Goal: Task Accomplishment & Management: Use online tool/utility

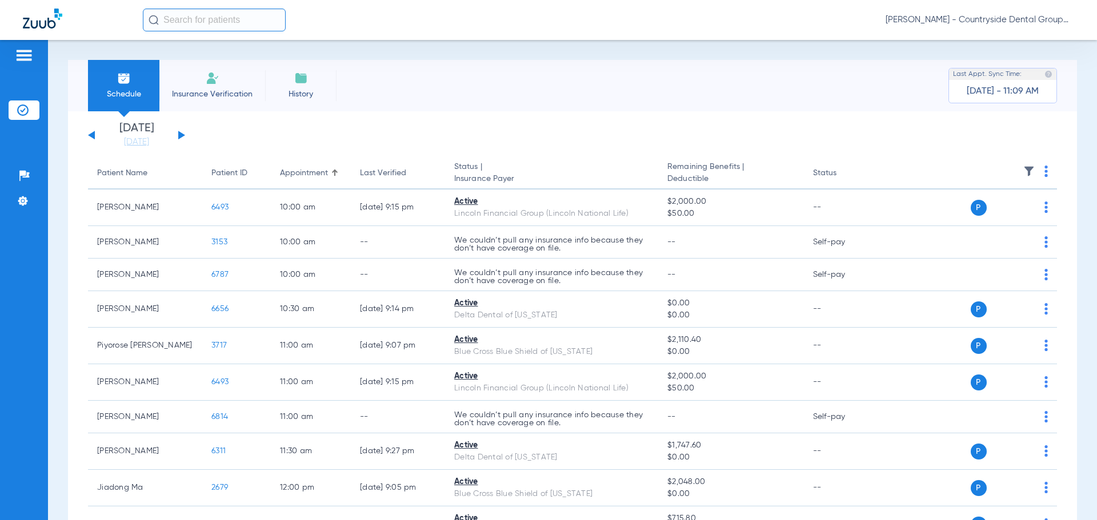
click at [180, 134] on button at bounding box center [181, 135] width 7 height 9
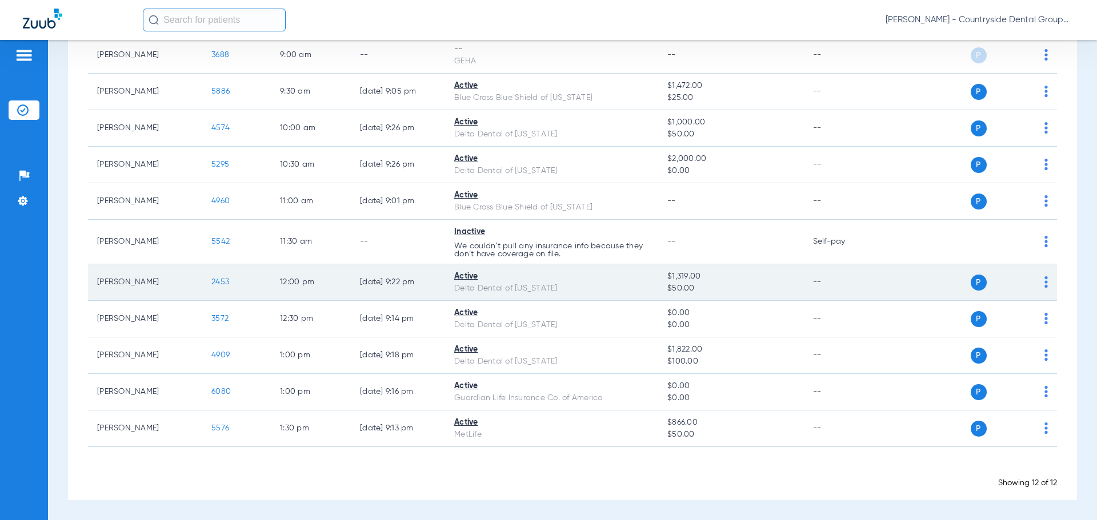
scroll to position [132, 0]
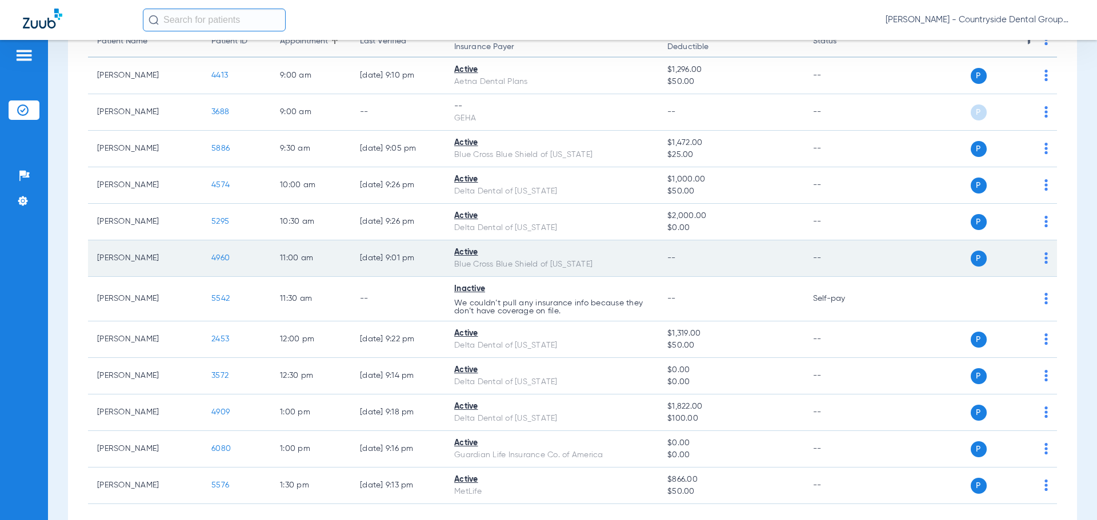
drag, startPoint x: 224, startPoint y: 259, endPoint x: 266, endPoint y: 258, distance: 41.1
click at [233, 256] on td "4960" at bounding box center [236, 258] width 69 height 37
click at [1034, 255] on div "P S" at bounding box center [964, 259] width 167 height 16
click at [1041, 257] on td "P S" at bounding box center [969, 258] width 176 height 37
click at [1039, 259] on td "P S" at bounding box center [969, 258] width 176 height 37
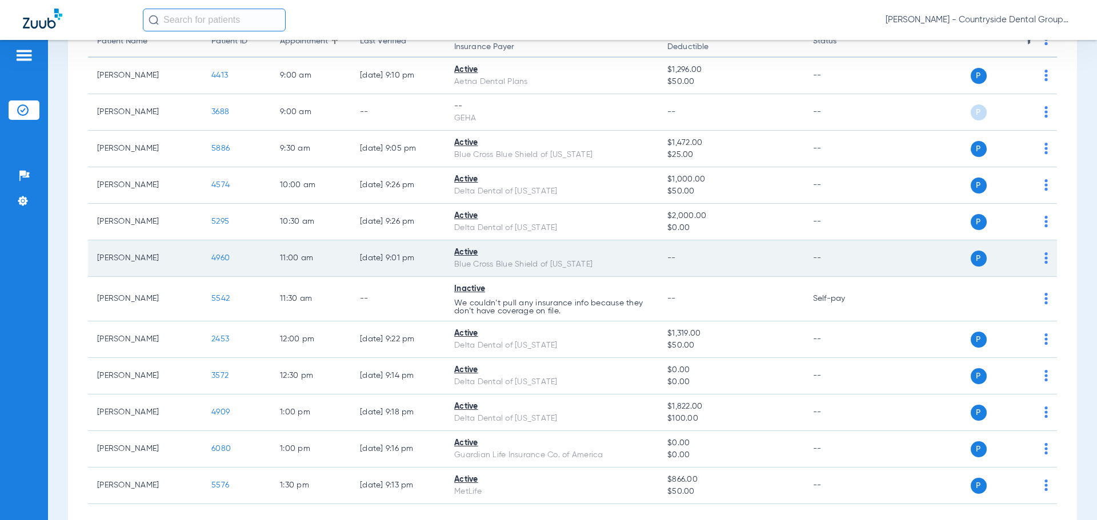
click at [1044, 259] on img at bounding box center [1045, 257] width 3 height 11
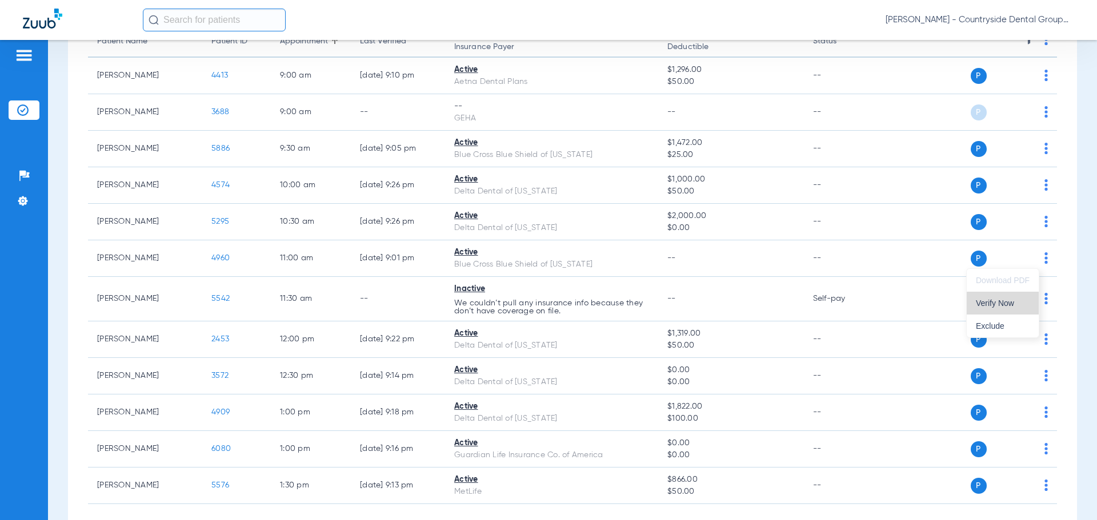
click at [1011, 305] on span "Verify Now" at bounding box center [1003, 303] width 54 height 8
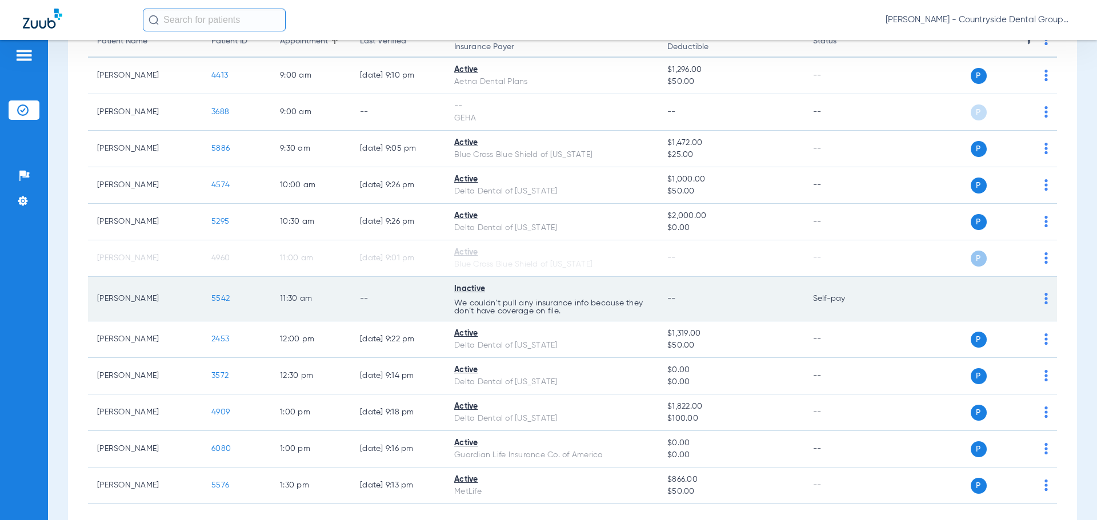
click at [1044, 299] on img at bounding box center [1045, 298] width 3 height 11
drag, startPoint x: 1036, startPoint y: 296, endPoint x: 924, endPoint y: 315, distance: 113.5
click at [1035, 296] on div at bounding box center [548, 260] width 1097 height 520
click at [224, 301] on span "5542" at bounding box center [220, 299] width 18 height 8
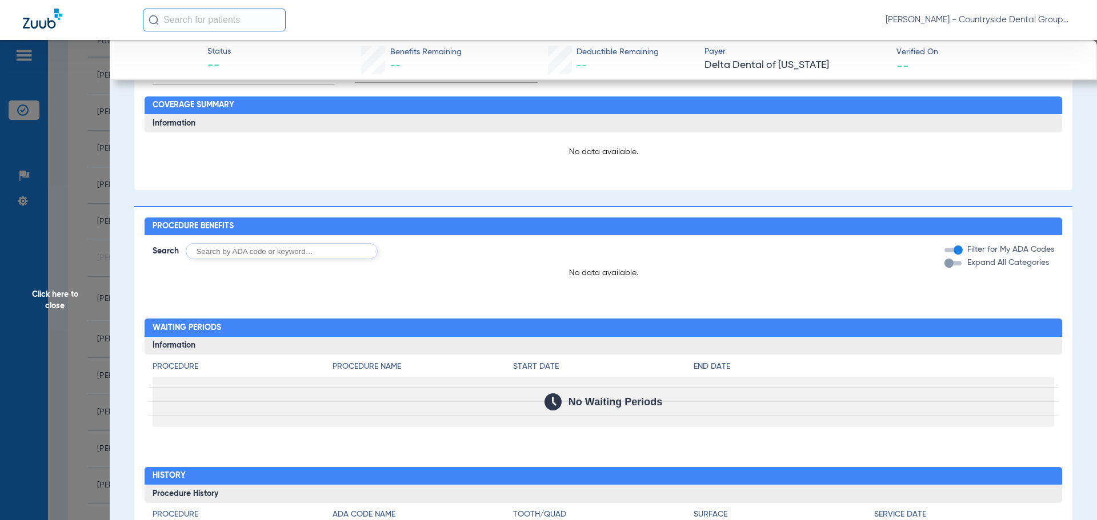
scroll to position [628, 0]
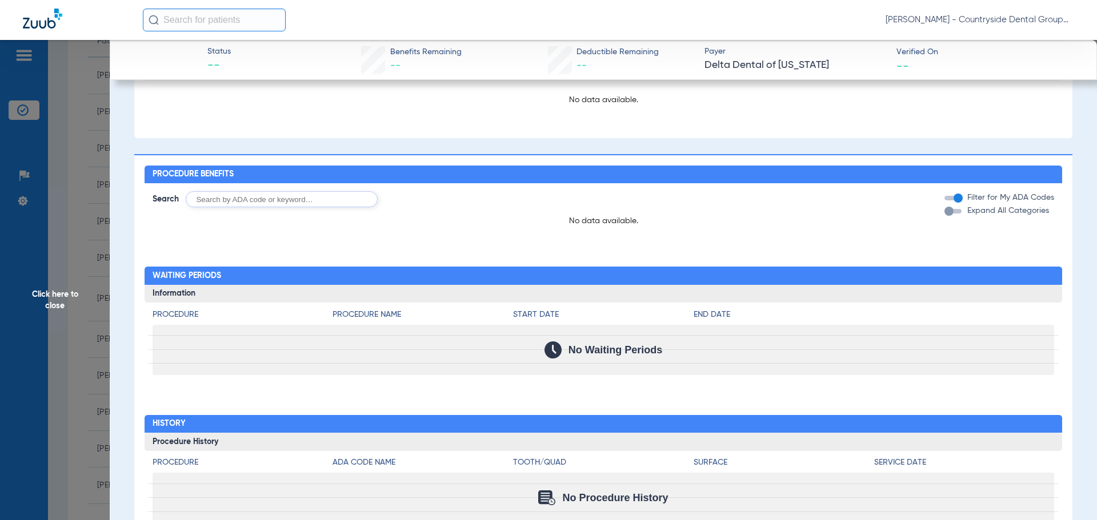
click at [205, 17] on input "text" at bounding box center [214, 20] width 143 height 23
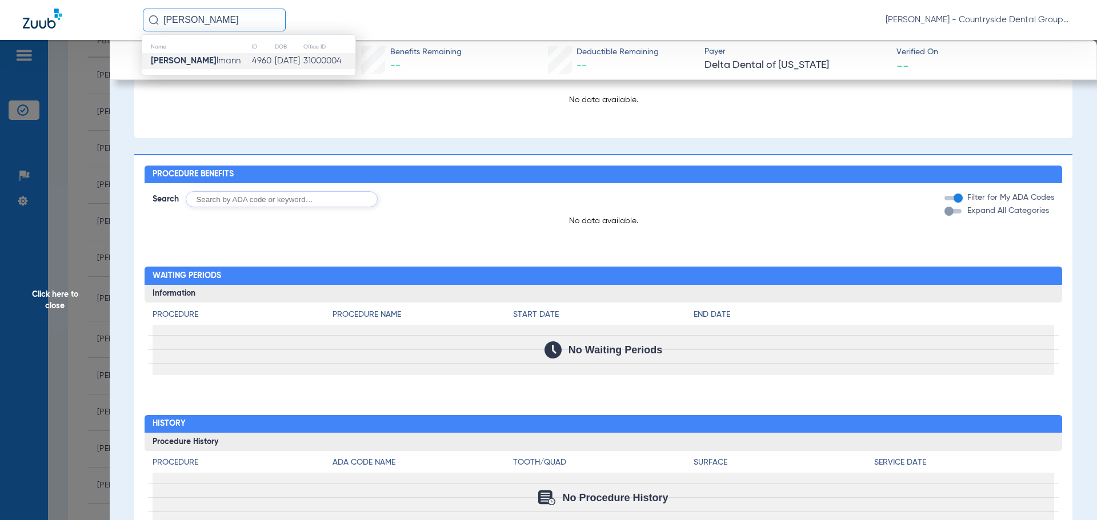
type input "lauren geh"
click at [215, 61] on span "Lauren Geh lmann" at bounding box center [196, 61] width 90 height 9
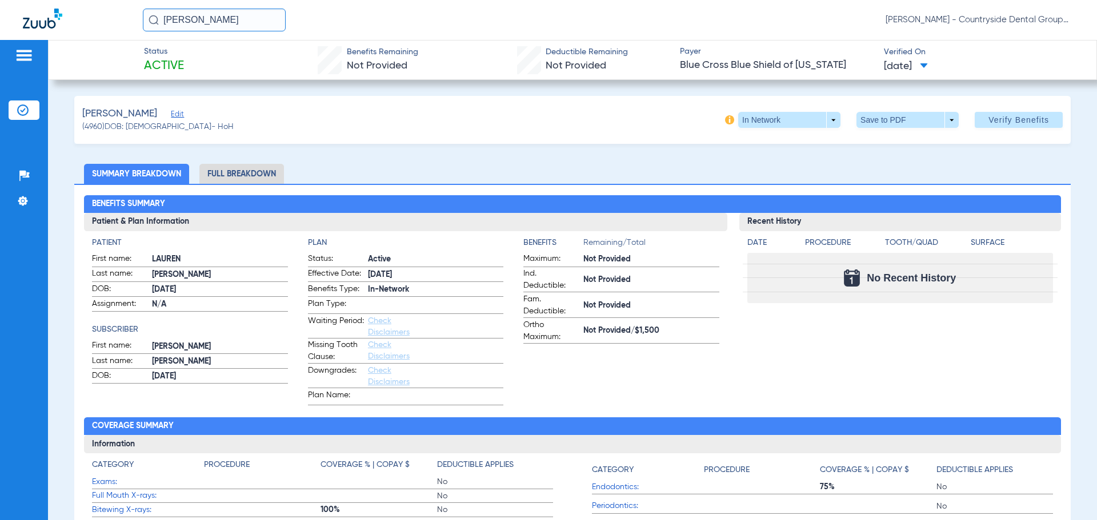
click at [250, 172] on li "Full Breakdown" at bounding box center [241, 174] width 85 height 20
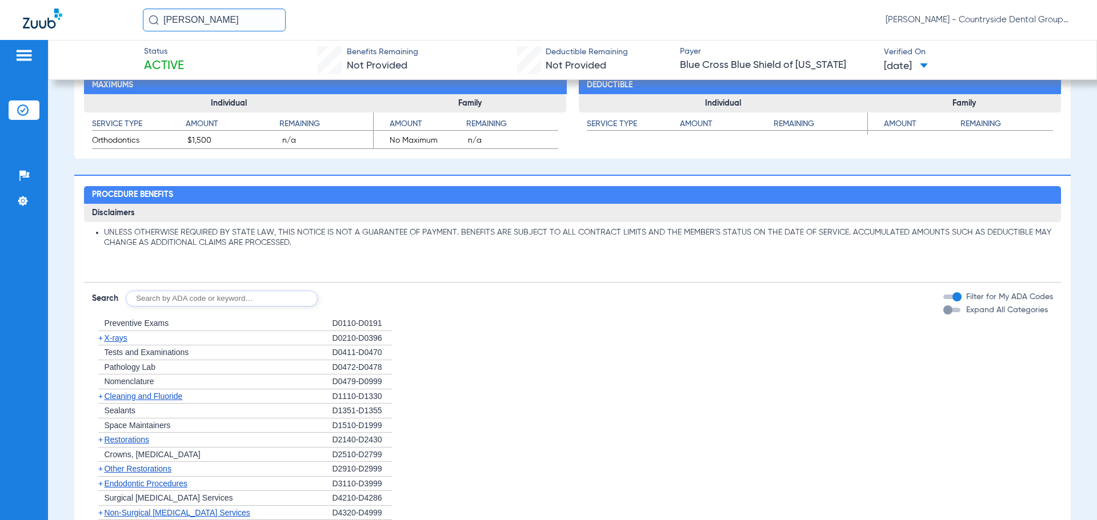
scroll to position [742, 0]
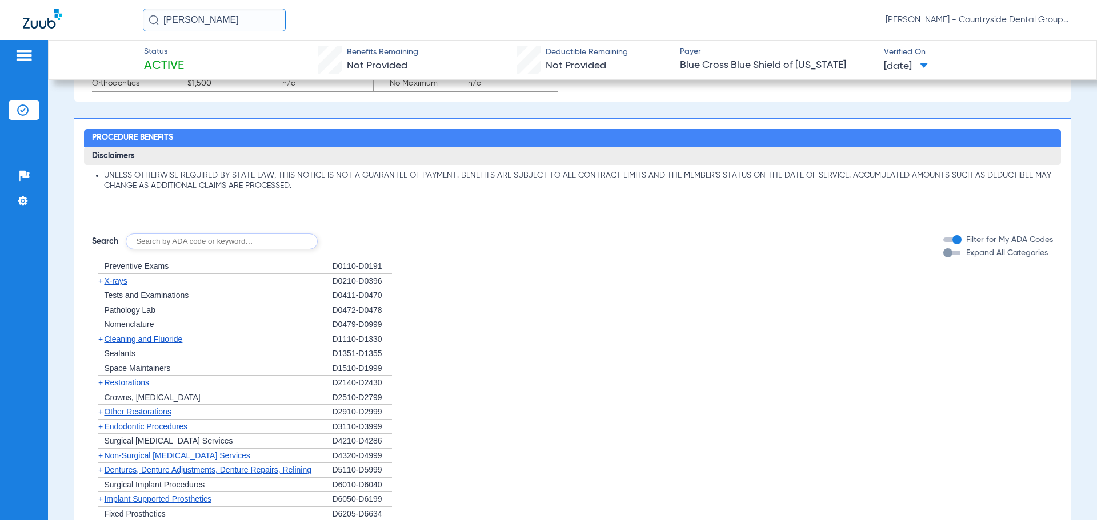
click at [943, 250] on div "button" at bounding box center [947, 252] width 9 height 9
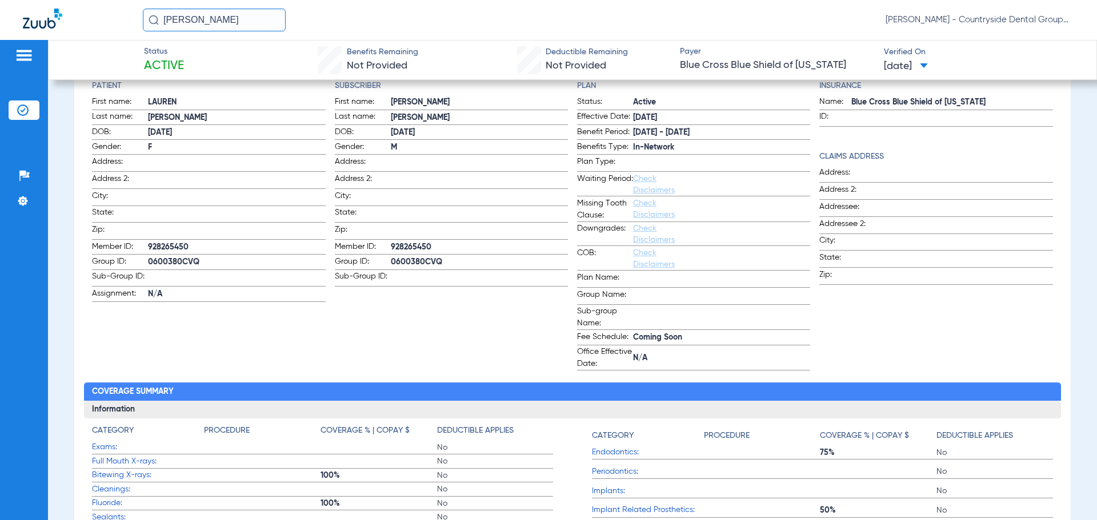
scroll to position [0, 0]
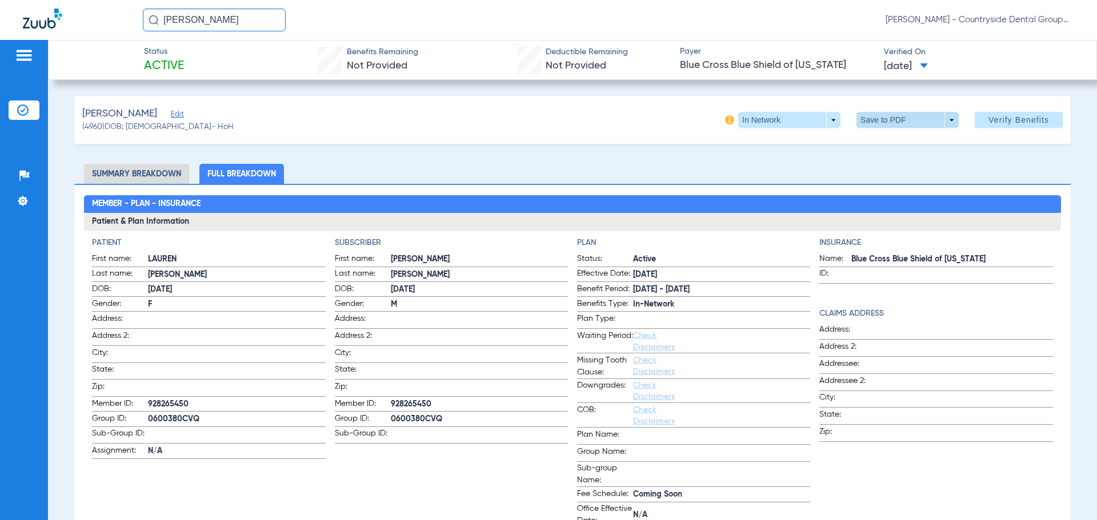
click at [938, 117] on span at bounding box center [907, 120] width 102 height 16
click at [938, 117] on div at bounding box center [548, 260] width 1097 height 520
click at [940, 121] on span at bounding box center [907, 120] width 102 height 16
click at [911, 141] on span "Save to PDF" at bounding box center [902, 143] width 45 height 8
click at [53, 21] on img at bounding box center [42, 19] width 39 height 20
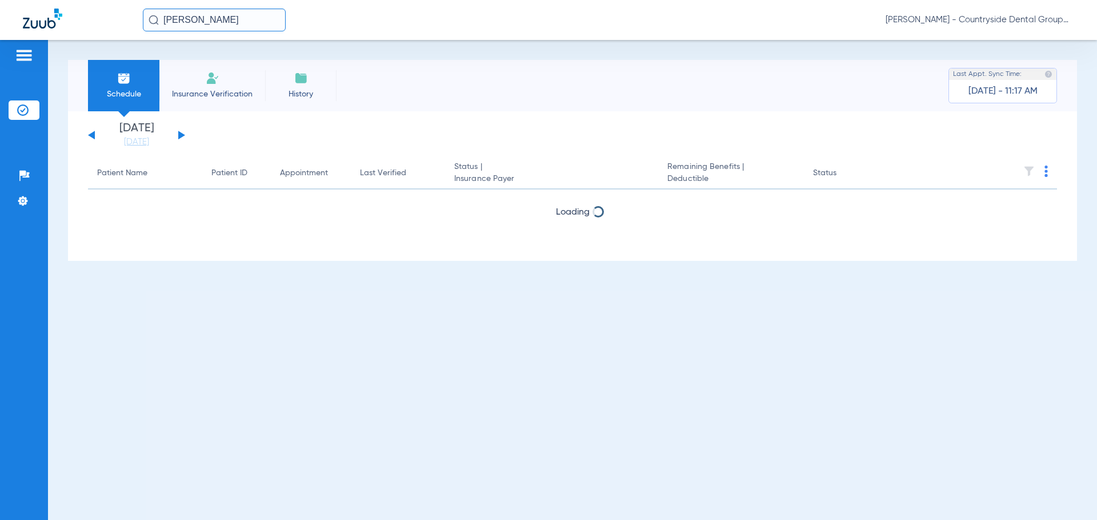
click at [50, 23] on img at bounding box center [42, 19] width 39 height 20
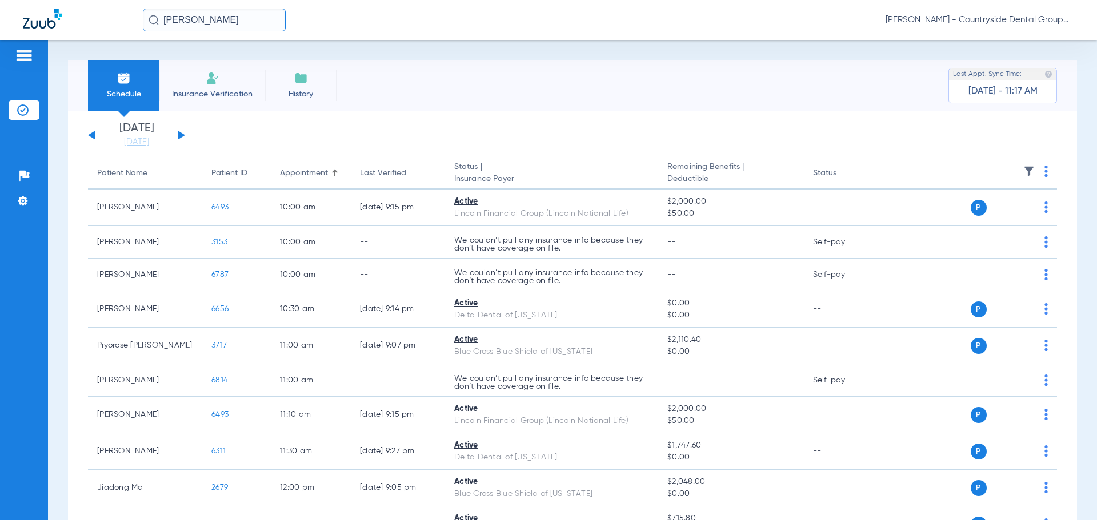
click at [206, 102] on li "Insurance Verification" at bounding box center [212, 85] width 106 height 51
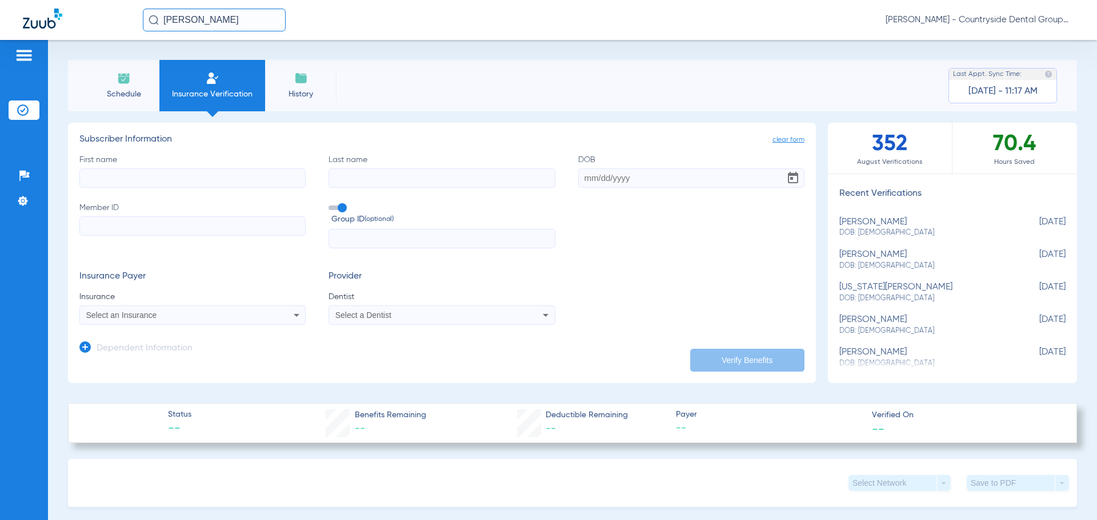
click at [131, 86] on li "Schedule" at bounding box center [123, 85] width 71 height 51
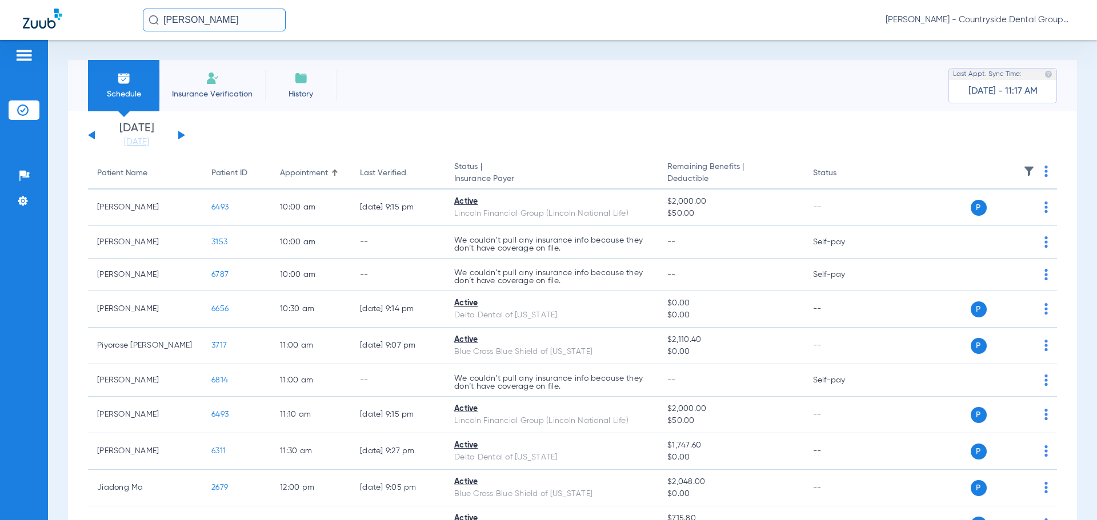
click at [179, 133] on button at bounding box center [181, 135] width 7 height 9
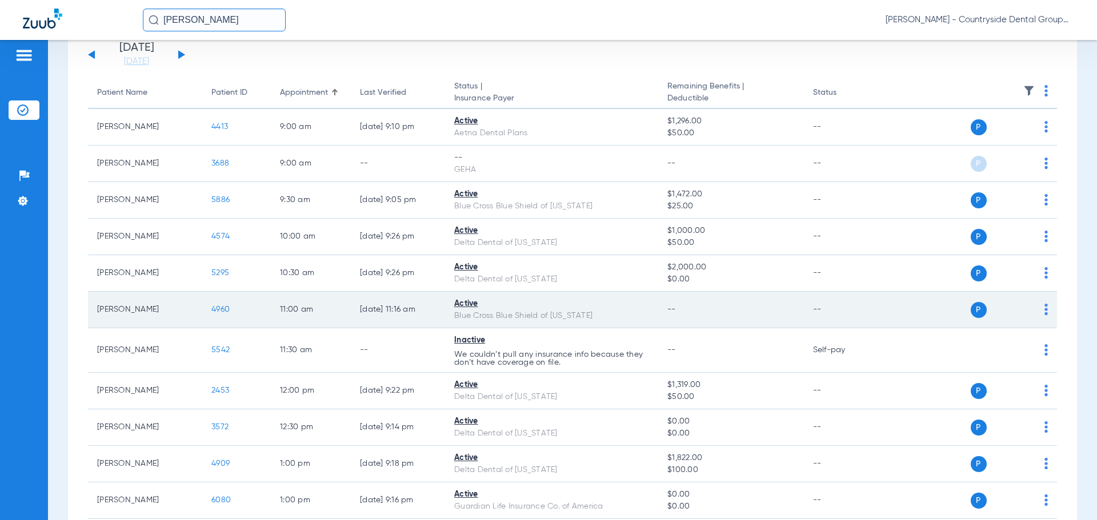
scroll to position [189, 0]
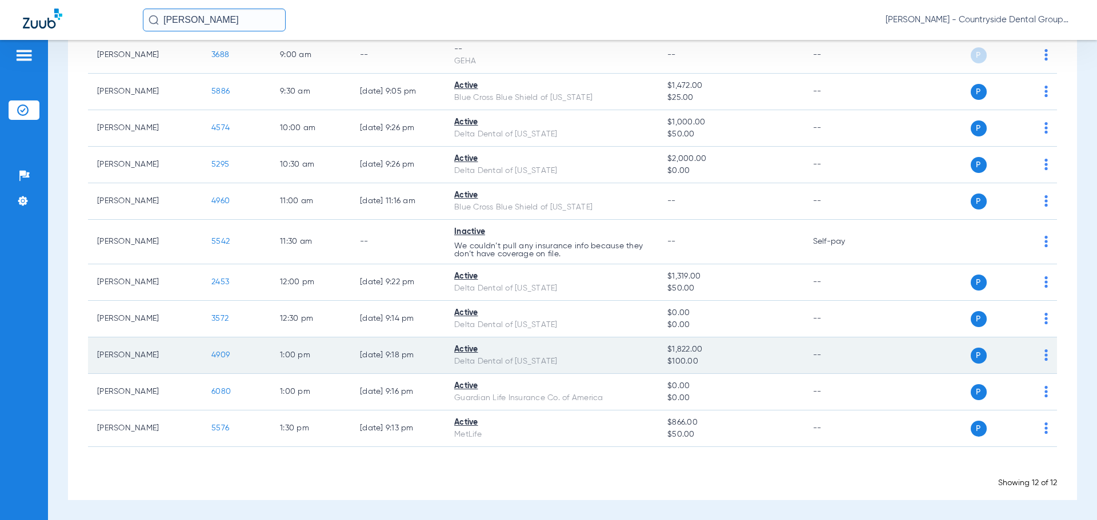
click at [226, 356] on span "4909" at bounding box center [220, 355] width 18 height 8
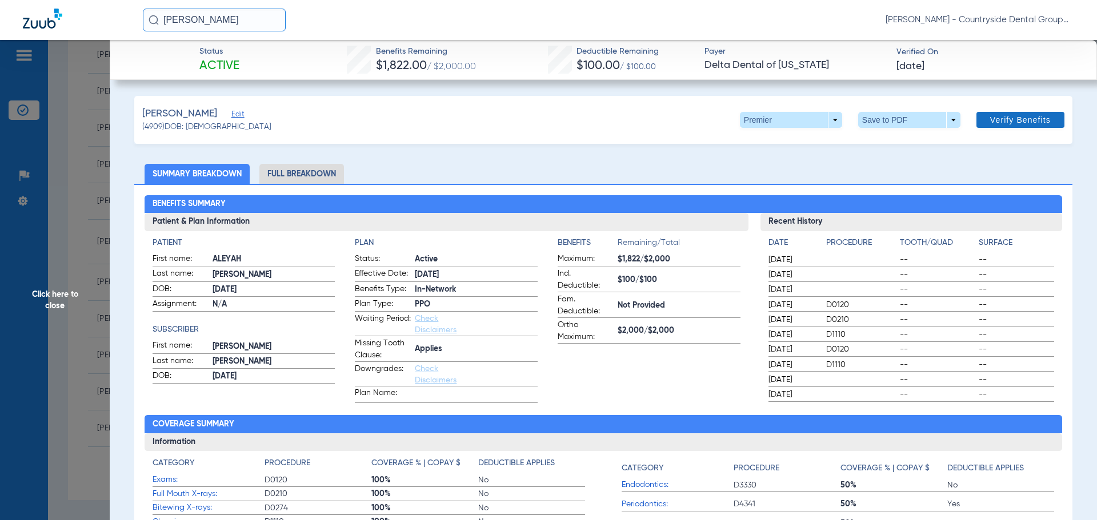
click at [976, 109] on span at bounding box center [1020, 119] width 88 height 27
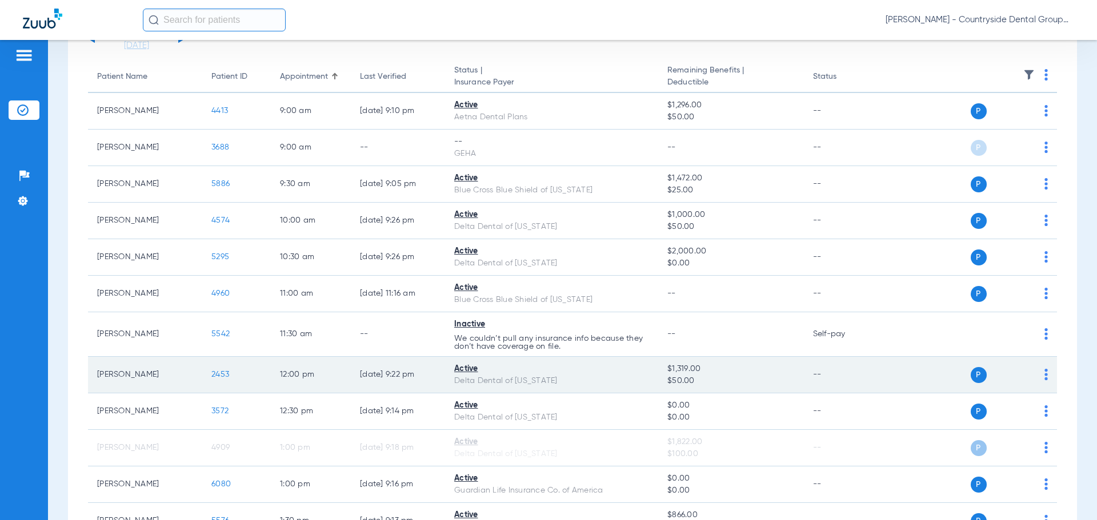
scroll to position [189, 0]
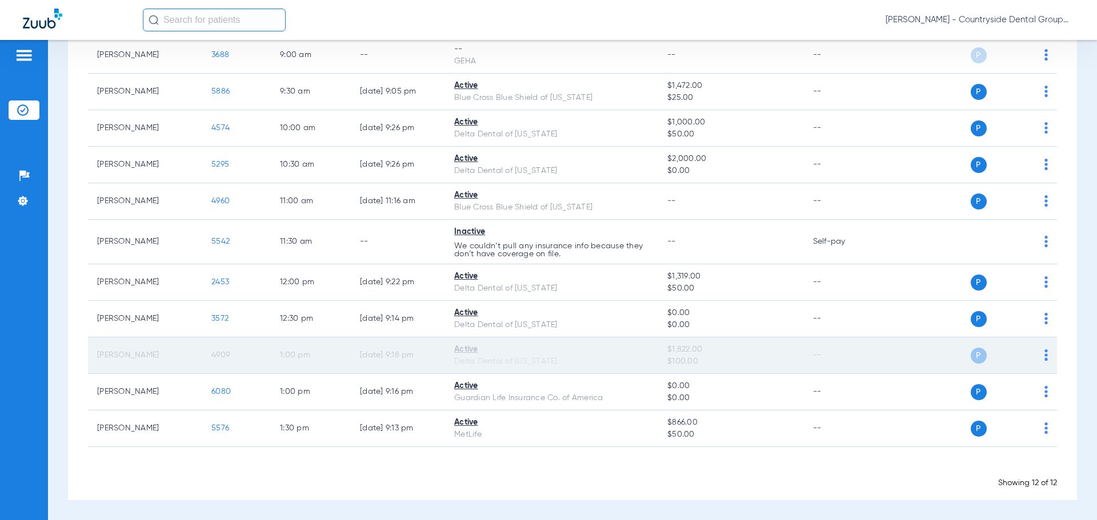
click at [214, 356] on span "4909" at bounding box center [220, 355] width 18 height 8
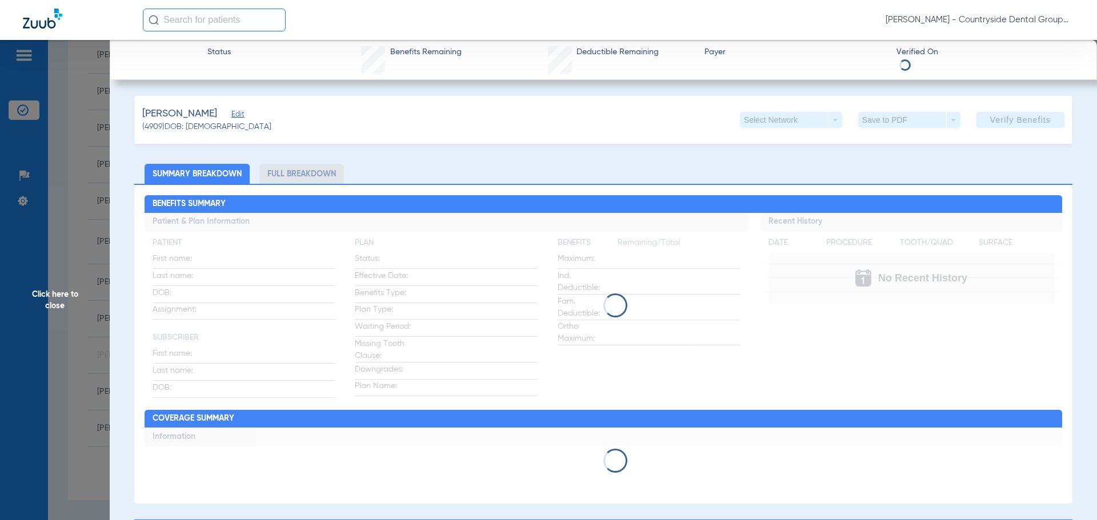
click at [808, 118] on div "Select Network arrow_drop_down" at bounding box center [791, 120] width 102 height 16
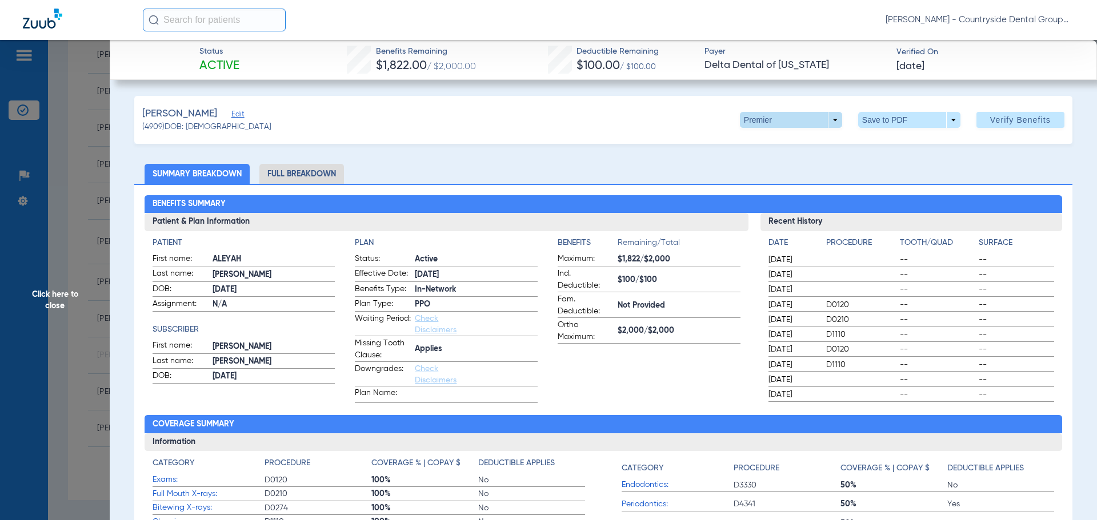
click at [820, 119] on span at bounding box center [791, 120] width 102 height 16
click at [773, 141] on span "PPO" at bounding box center [767, 143] width 53 height 8
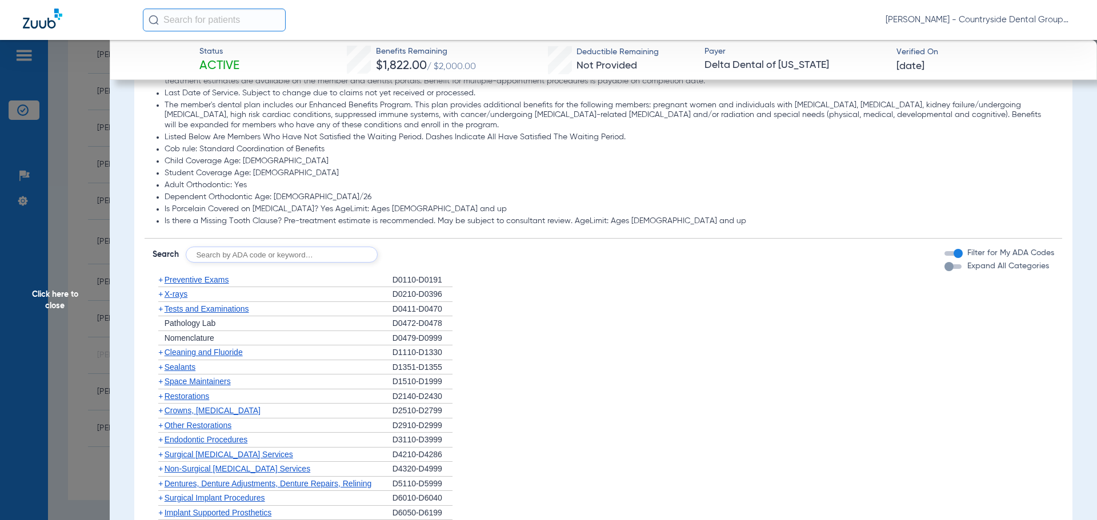
scroll to position [685, 0]
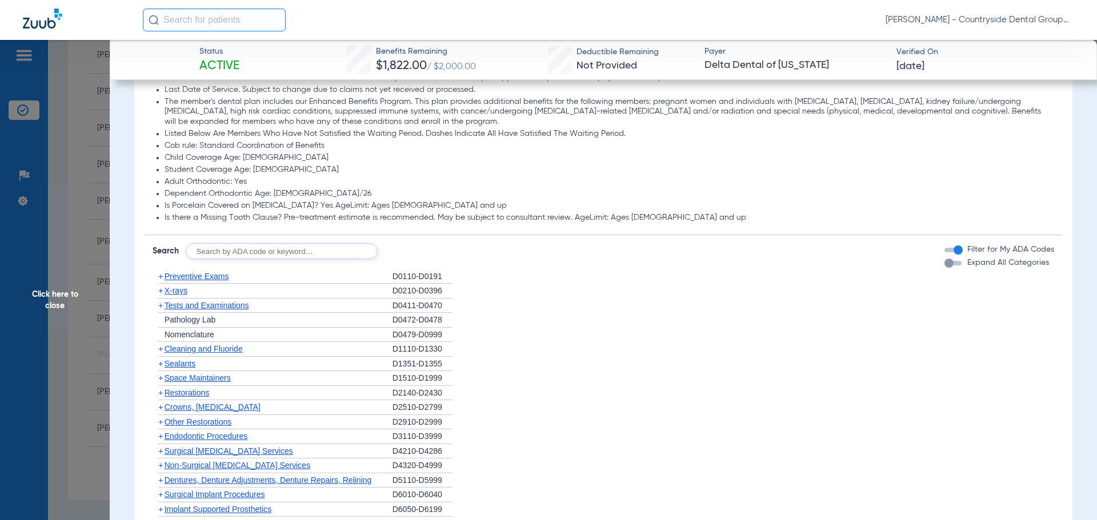
click at [948, 264] on div "button" at bounding box center [952, 263] width 17 height 5
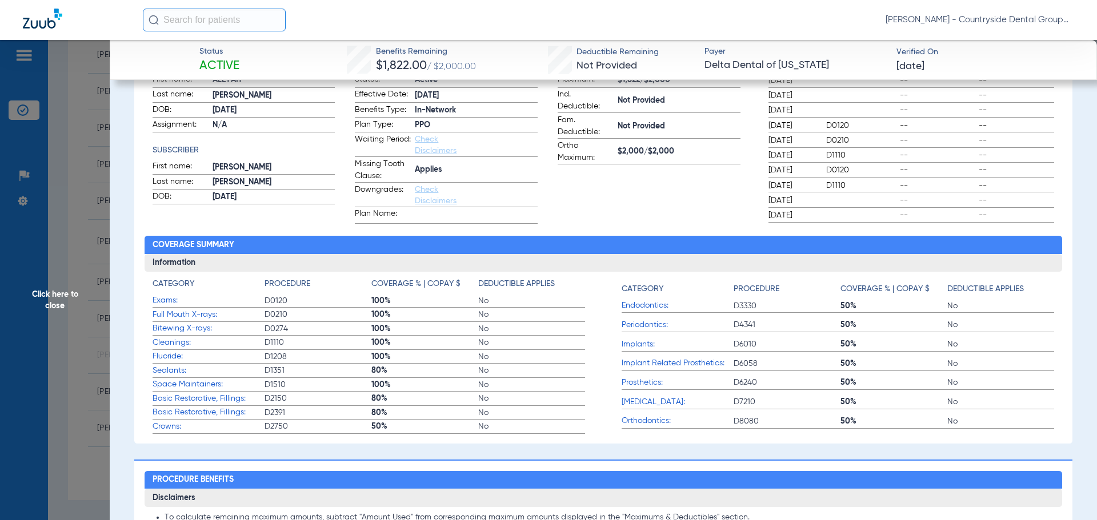
scroll to position [0, 0]
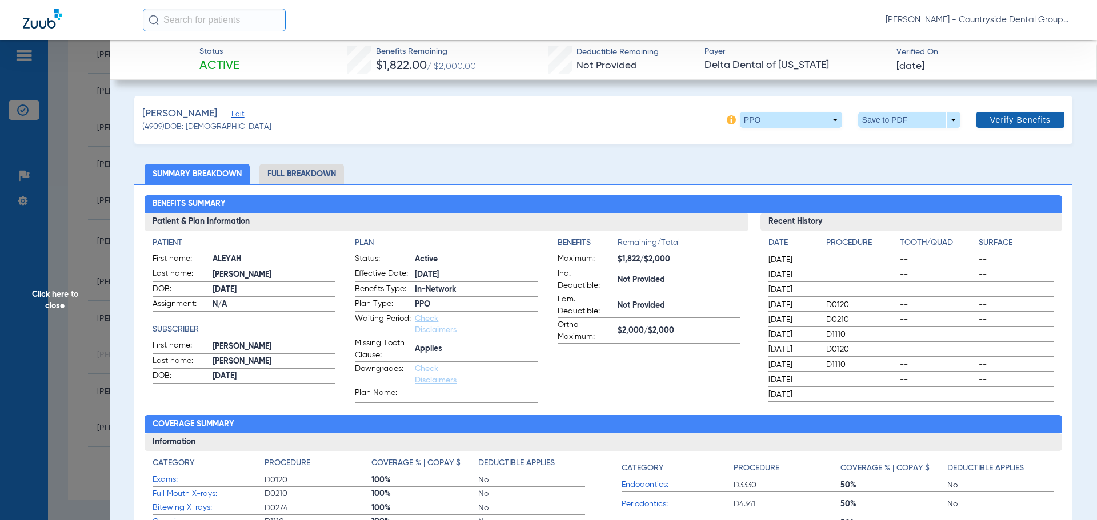
click at [1030, 113] on span at bounding box center [1020, 119] width 88 height 27
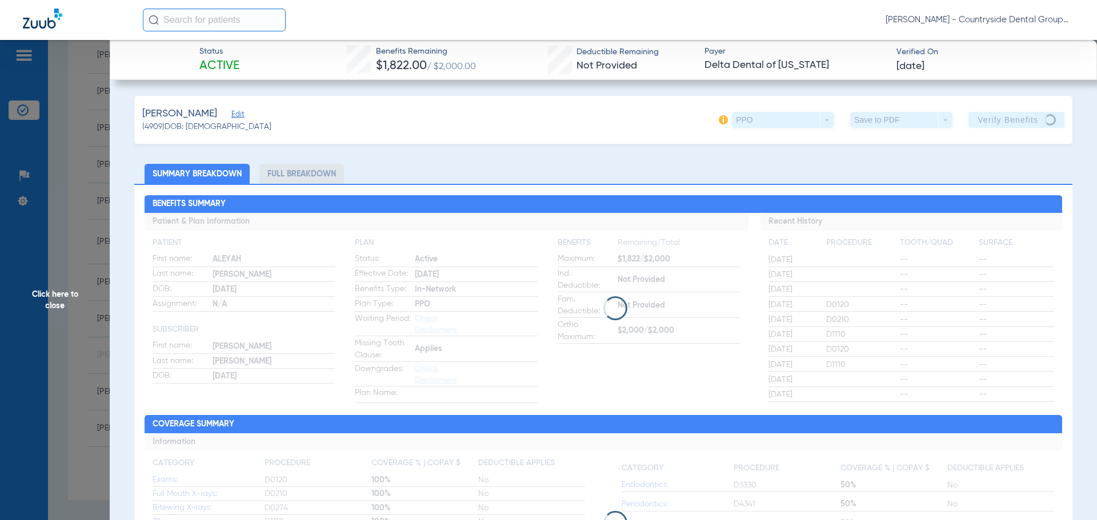
click at [302, 172] on li "Full Breakdown" at bounding box center [301, 174] width 85 height 20
click at [303, 172] on li "Full Breakdown" at bounding box center [301, 174] width 85 height 20
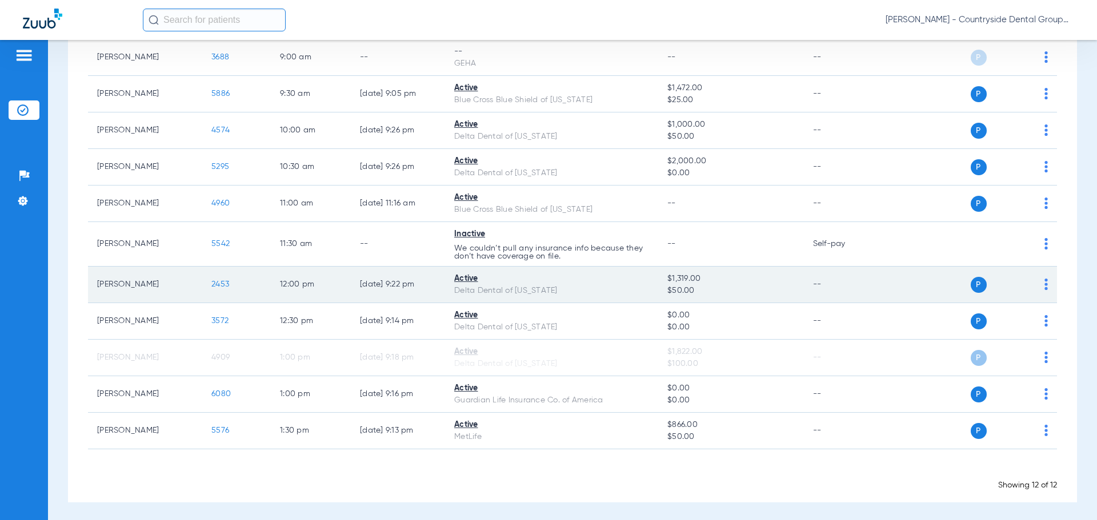
scroll to position [189, 0]
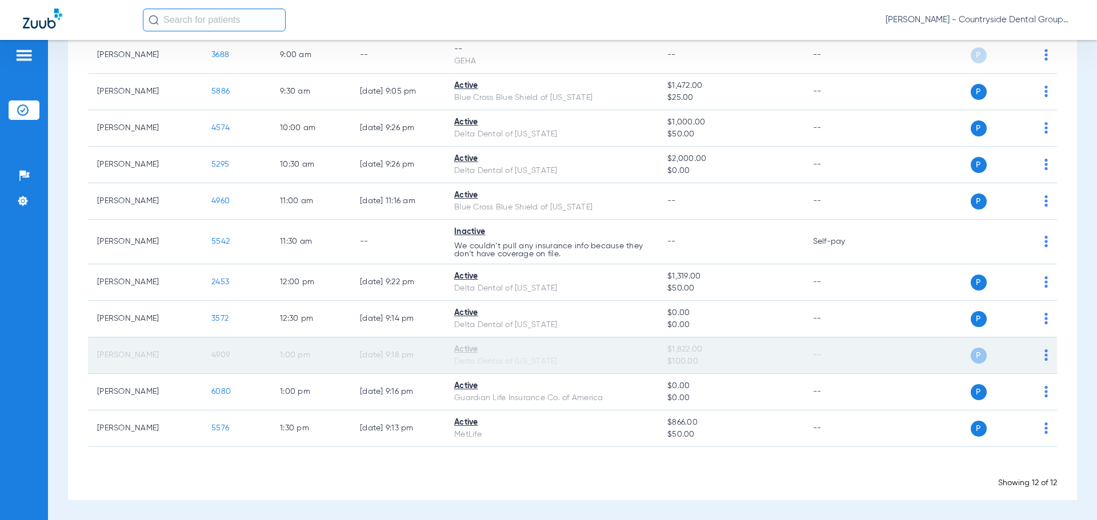
drag, startPoint x: 472, startPoint y: 349, endPoint x: 501, endPoint y: 343, distance: 29.8
click at [473, 349] on div "Active" at bounding box center [551, 350] width 195 height 12
click at [970, 356] on span "P" at bounding box center [978, 356] width 16 height 16
click at [1044, 352] on img at bounding box center [1045, 355] width 3 height 11
click at [1037, 352] on div at bounding box center [548, 260] width 1097 height 520
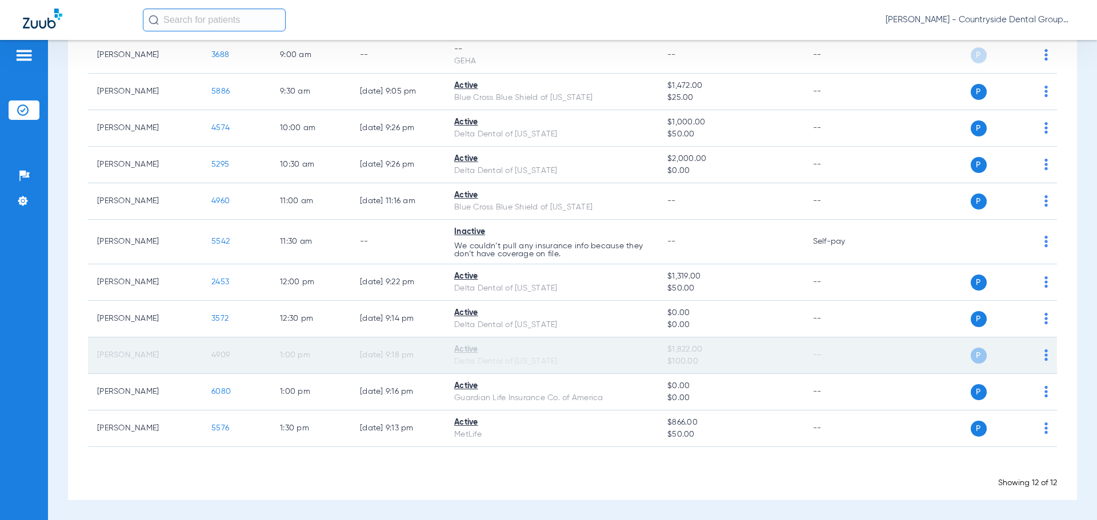
click at [223, 354] on span "4909" at bounding box center [220, 355] width 18 height 8
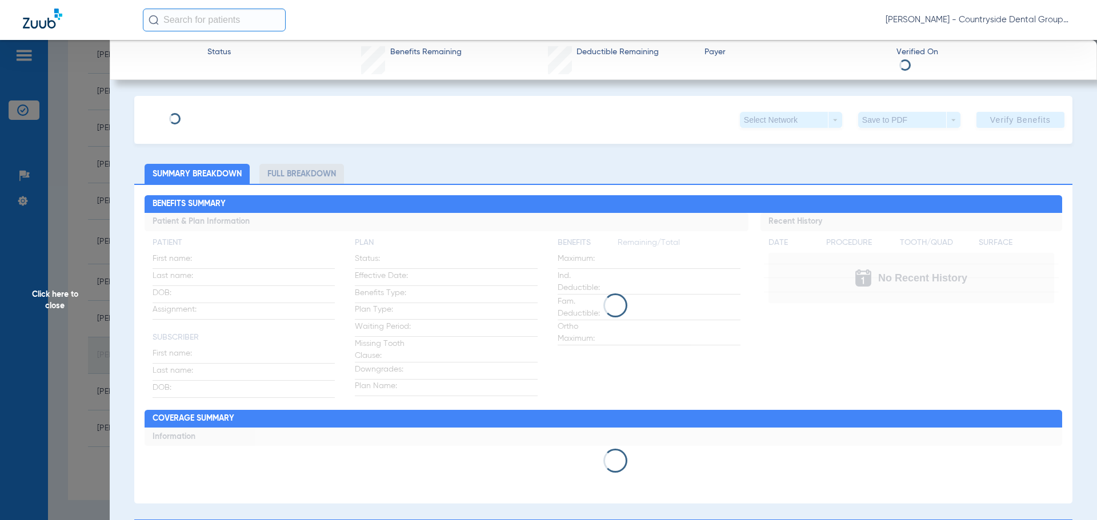
click at [223, 354] on div "Click here to close" at bounding box center [548, 300] width 1097 height 520
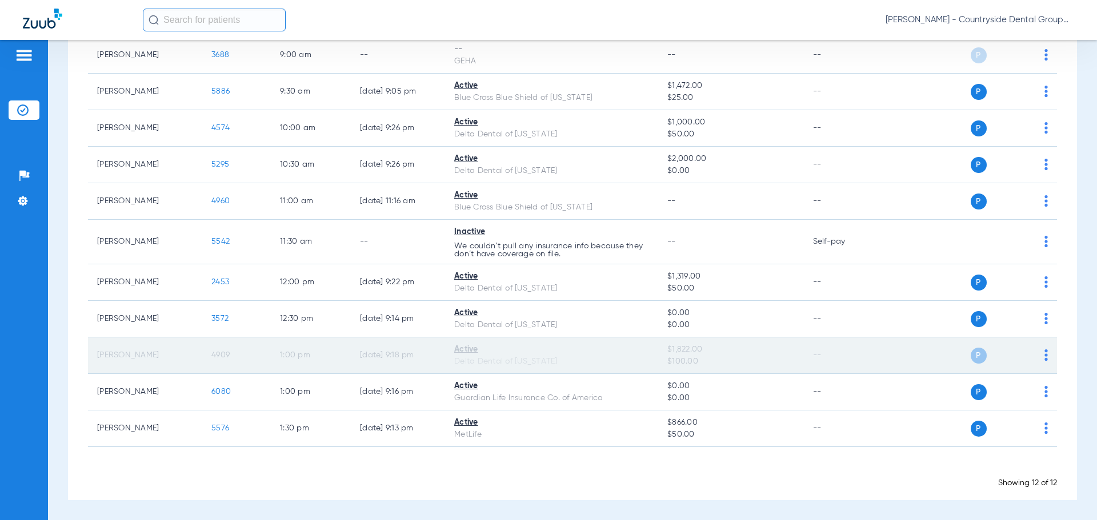
click at [227, 354] on span "4909" at bounding box center [220, 355] width 18 height 8
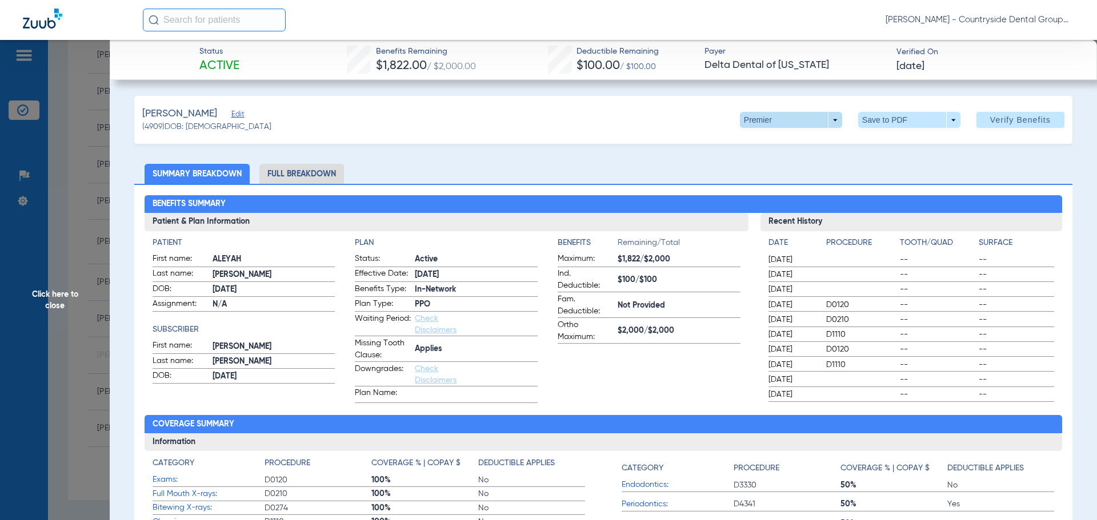
click at [820, 122] on span at bounding box center [791, 120] width 102 height 16
click at [780, 148] on button "PPO" at bounding box center [767, 142] width 71 height 23
click at [990, 118] on span "Verify Benefits" at bounding box center [1020, 119] width 61 height 9
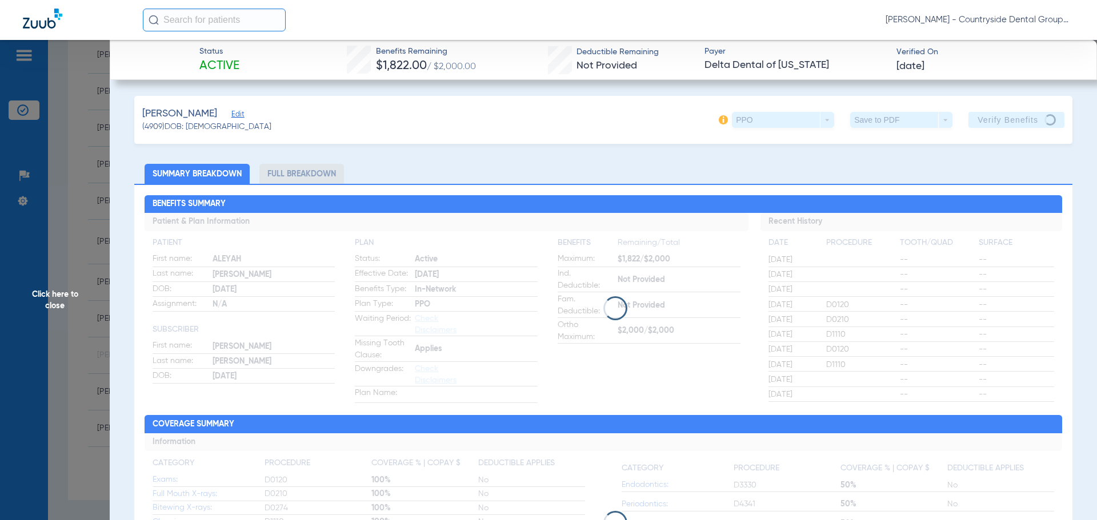
click at [304, 171] on li "Full Breakdown" at bounding box center [301, 174] width 85 height 20
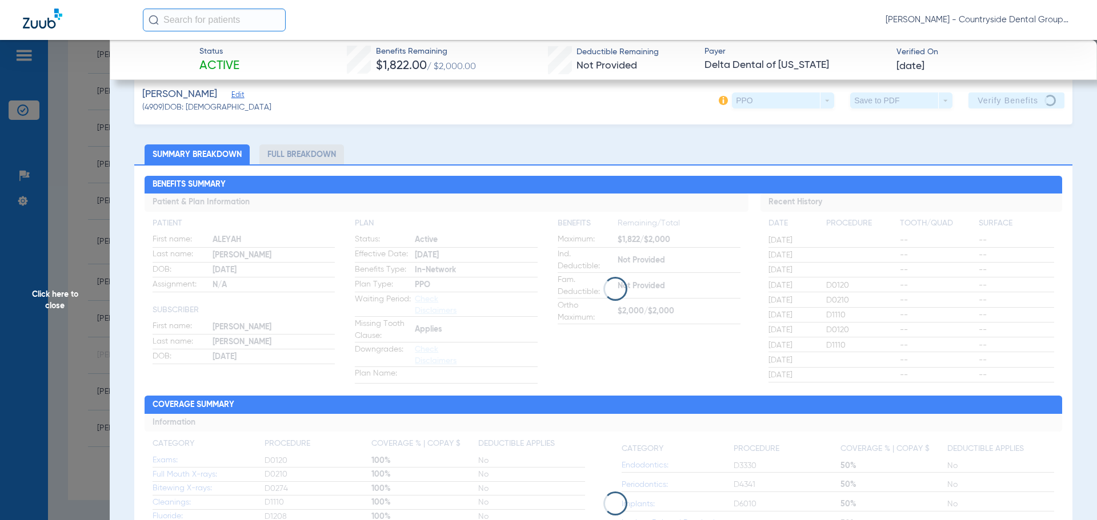
scroll to position [0, 0]
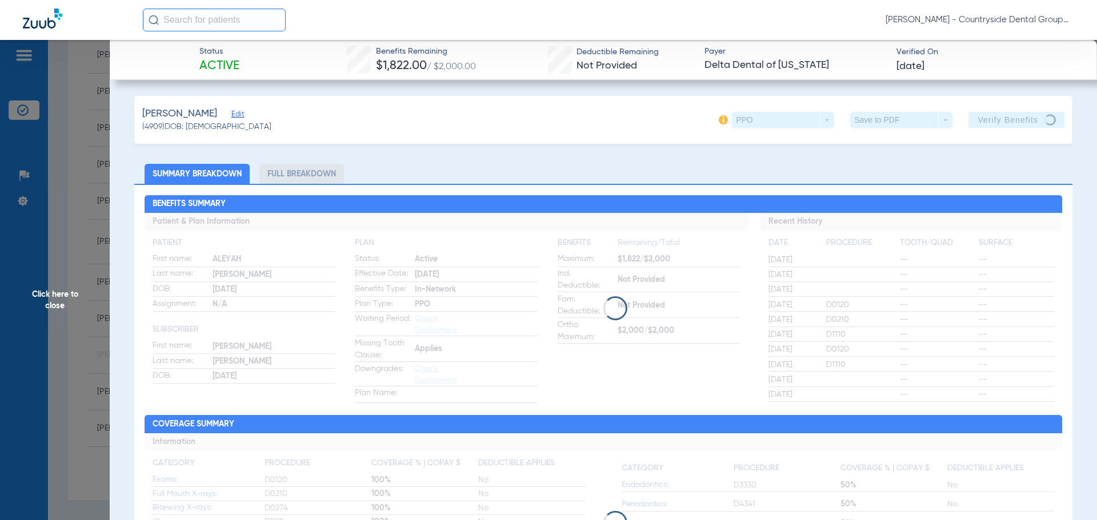
drag, startPoint x: 1087, startPoint y: 117, endPoint x: 1096, endPoint y: 160, distance: 43.8
click at [1096, 160] on div "Status Active Benefits Remaining $1,822.00 / $2,000.00 Deductible Remaining Not…" at bounding box center [603, 300] width 987 height 520
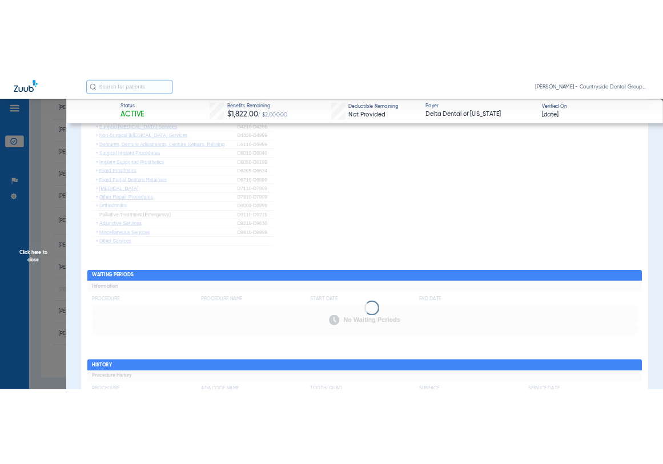
scroll to position [1047, 0]
